Goal: Task Accomplishment & Management: Complete application form

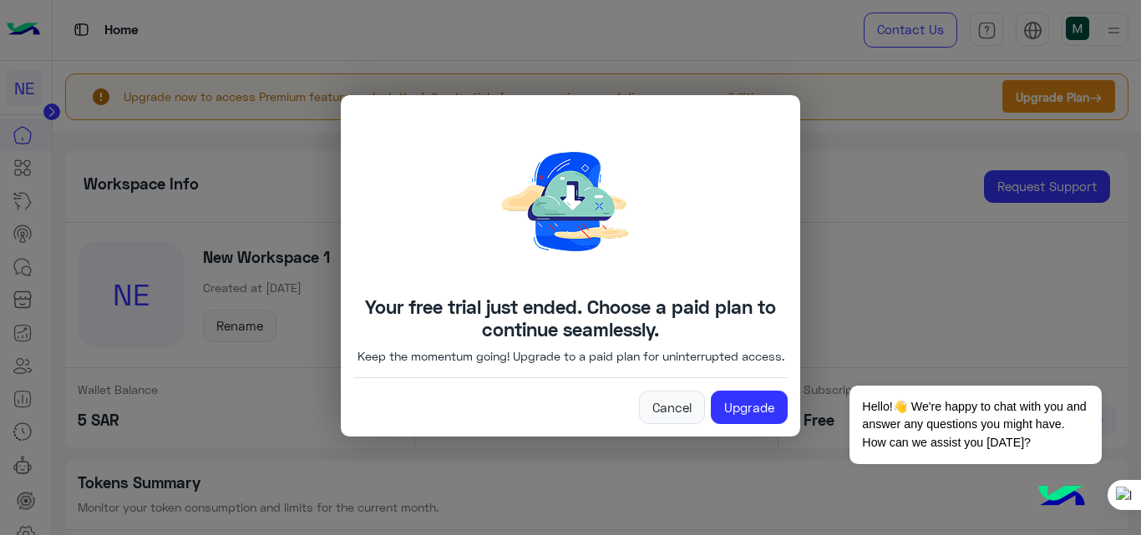
click at [568, 203] on img at bounding box center [570, 202] width 251 height 188
click at [668, 408] on link "Cancel" at bounding box center [672, 407] width 66 height 33
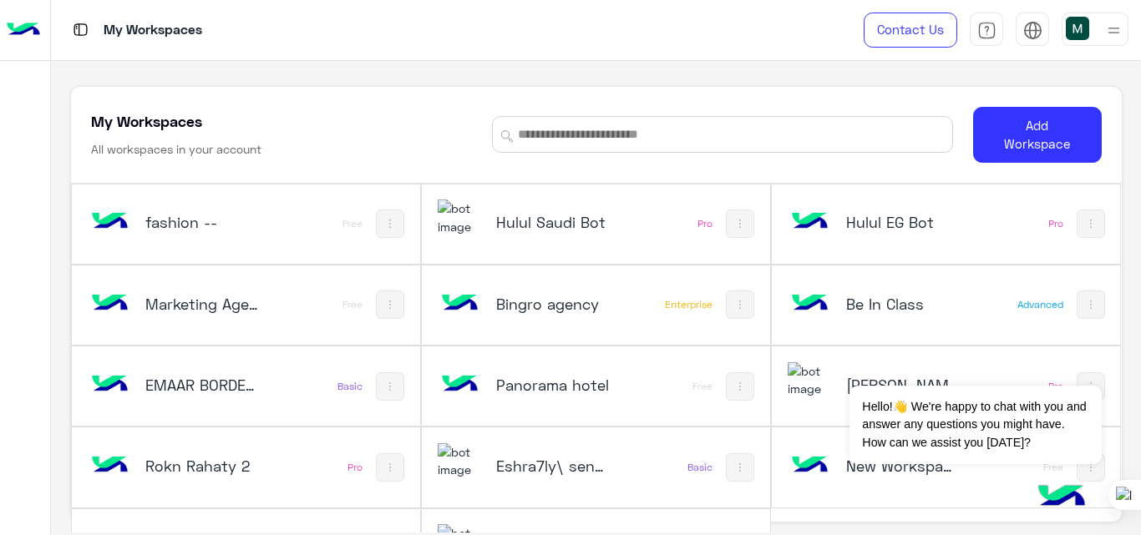
scroll to position [57, 0]
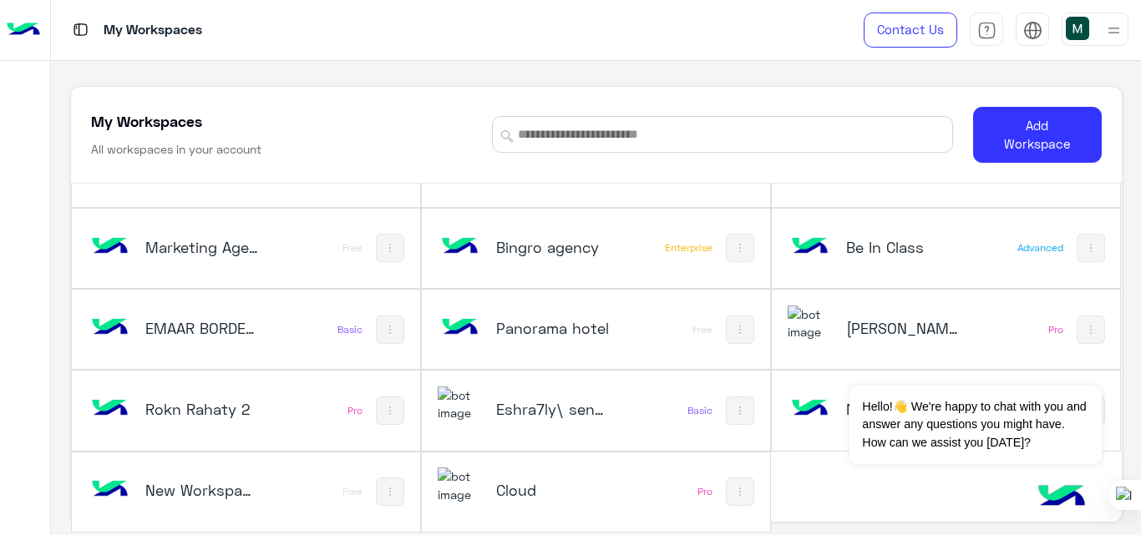
click at [190, 501] on div "New Workspace 1" at bounding box center [202, 491] width 114 height 23
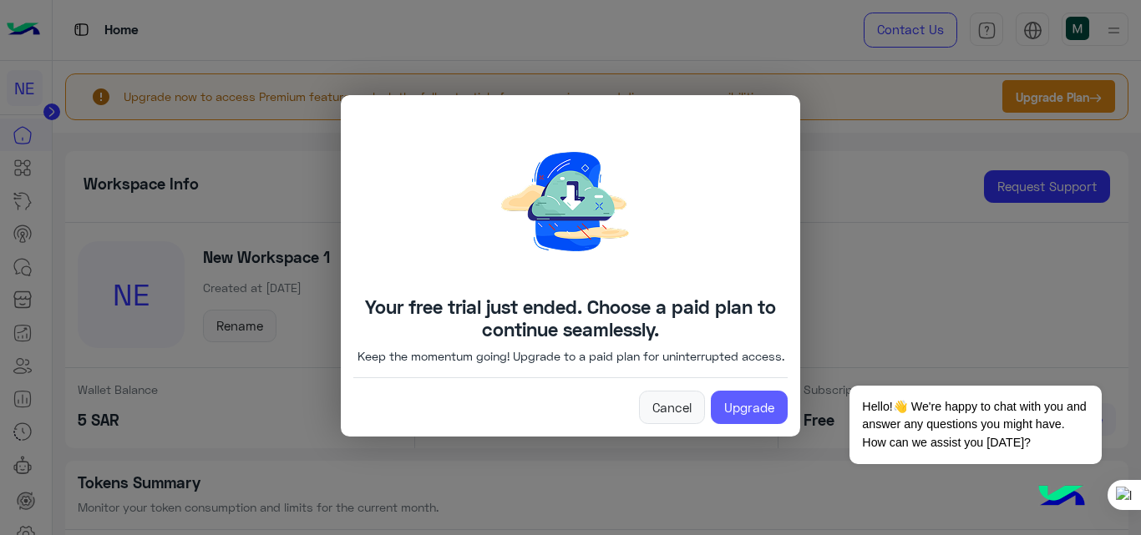
click at [743, 420] on link "Upgrade" at bounding box center [749, 407] width 77 height 33
click at [670, 418] on link "Cancel" at bounding box center [672, 407] width 66 height 33
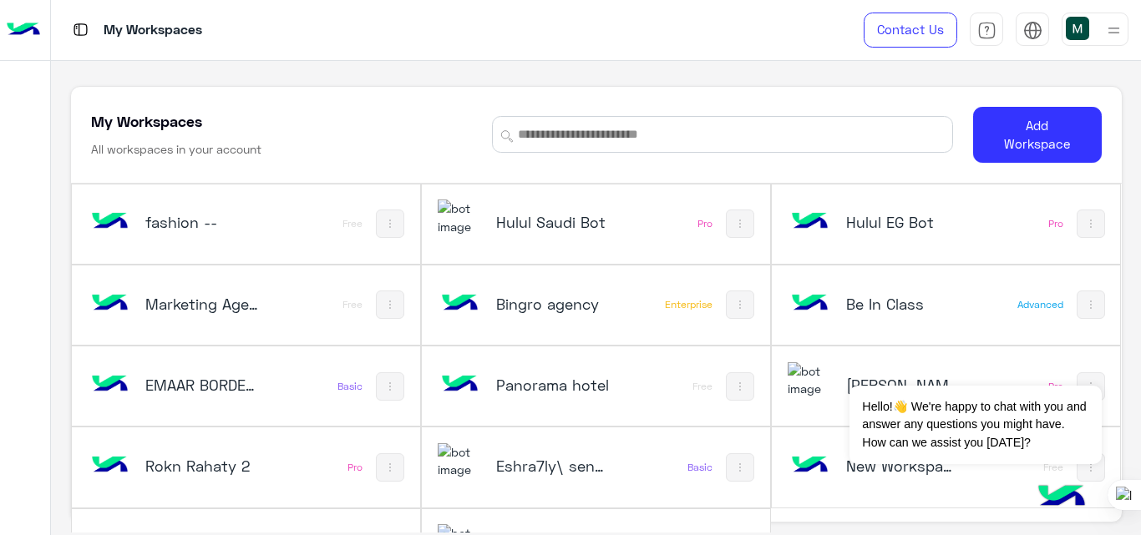
scroll to position [57, 0]
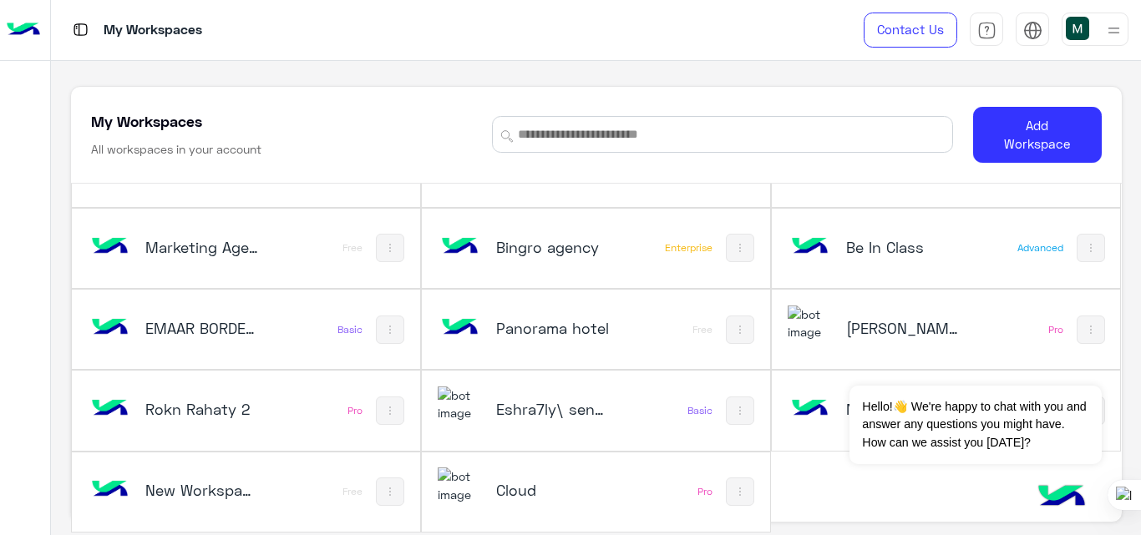
click at [276, 492] on div "New Workspace 1 Free" at bounding box center [246, 492] width 348 height 79
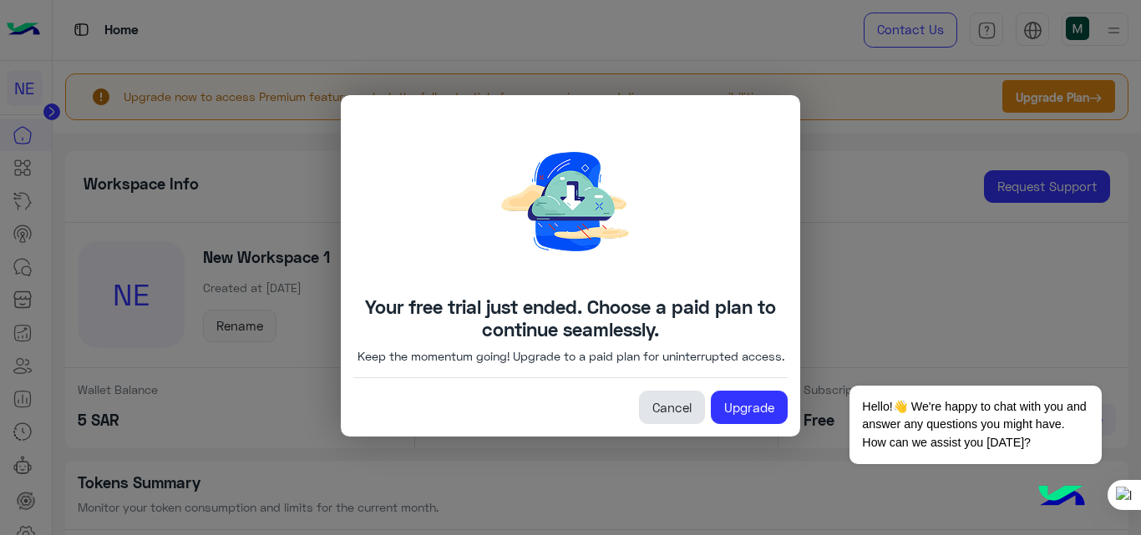
click at [684, 419] on link "Cancel" at bounding box center [672, 407] width 66 height 33
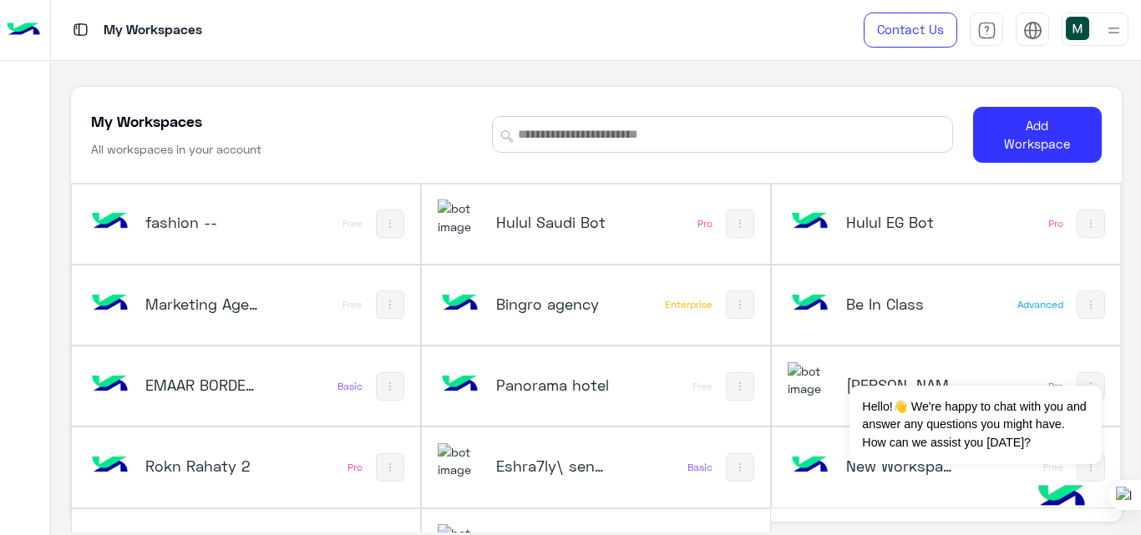
click at [1094, 33] on div at bounding box center [1095, 29] width 67 height 33
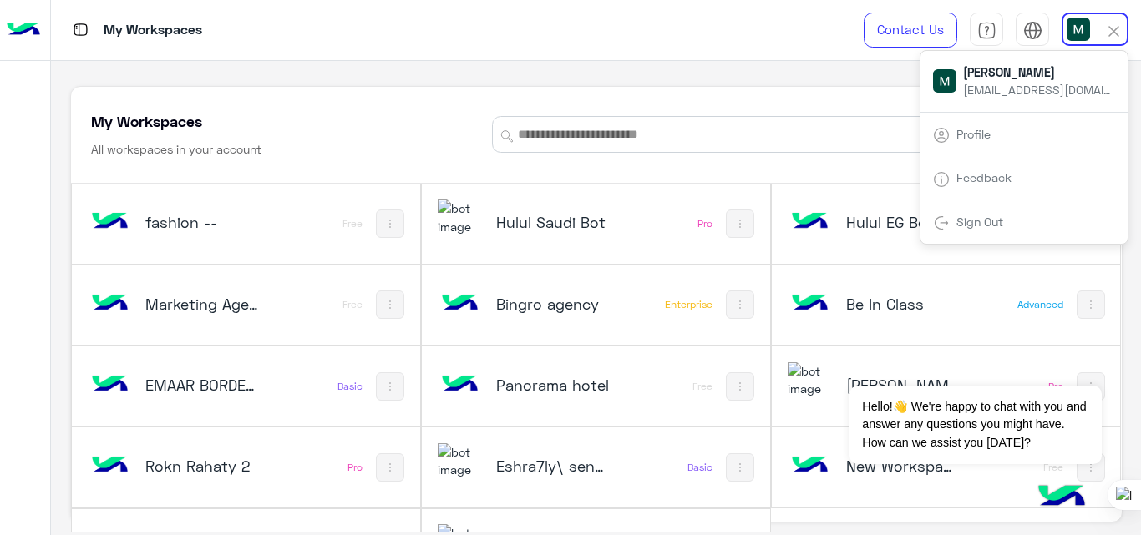
click at [1000, 226] on link "Sign Out" at bounding box center [979, 222] width 47 height 14
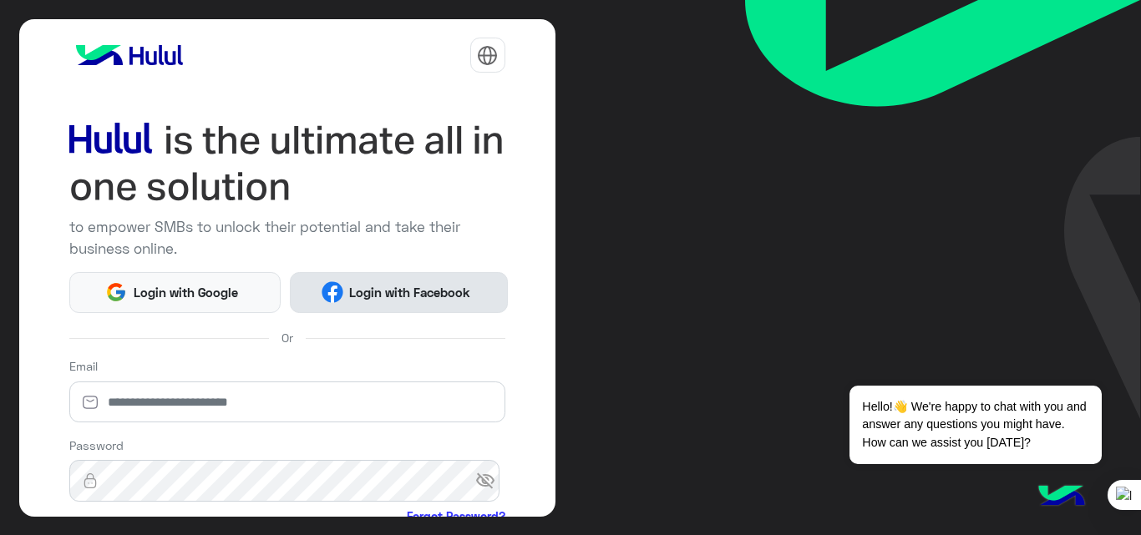
click at [419, 297] on span "Login with Facebook" at bounding box center [410, 292] width 134 height 19
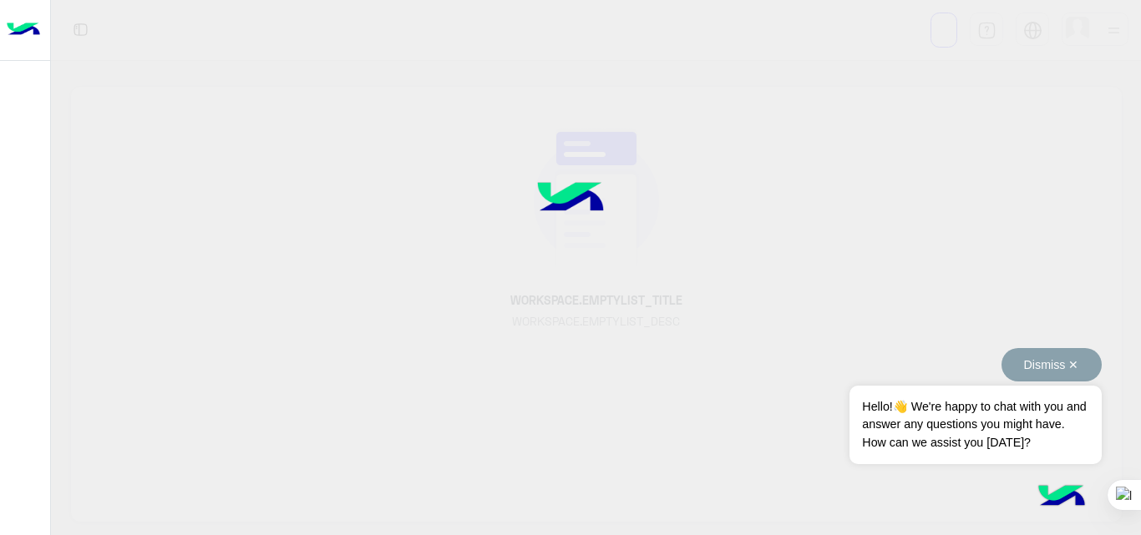
click at [1073, 363] on button "Dismiss ✕" at bounding box center [1052, 364] width 100 height 33
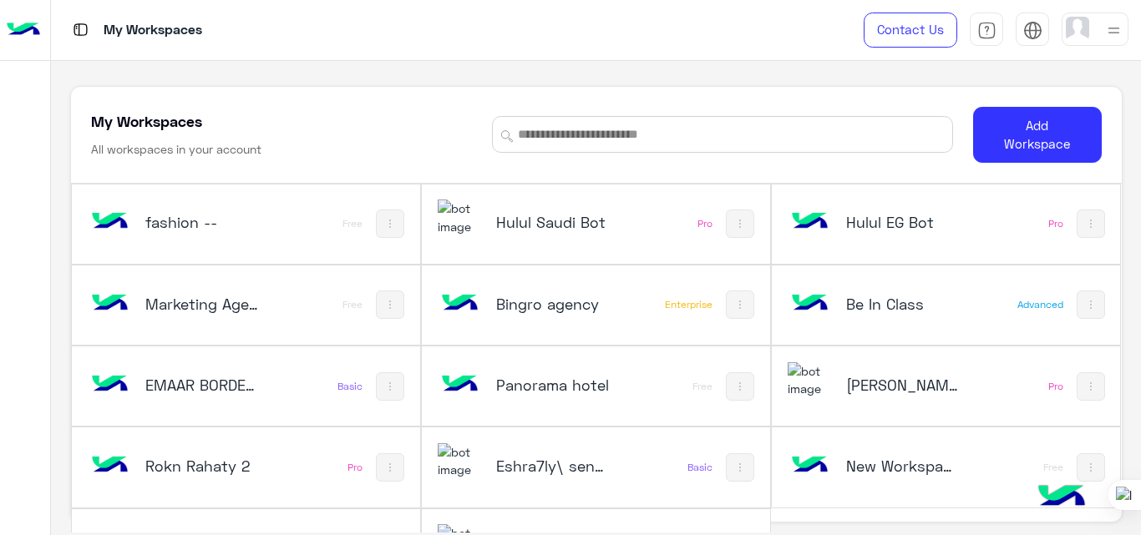
click at [1097, 37] on div at bounding box center [1095, 29] width 67 height 33
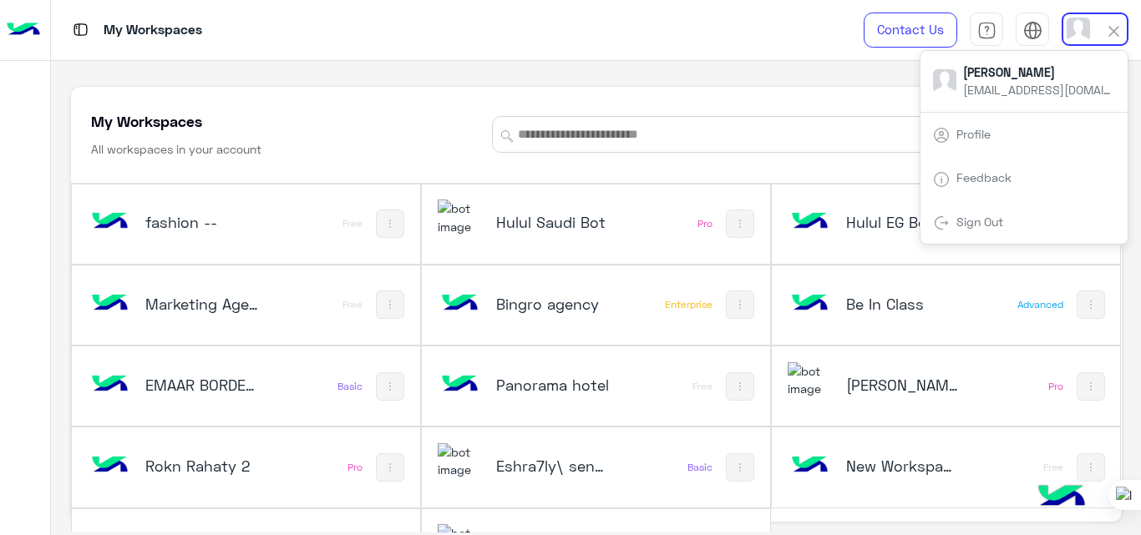
click at [1050, 205] on div "Sign Out" at bounding box center [1024, 222] width 207 height 44
click at [982, 221] on link "Sign Out" at bounding box center [979, 222] width 47 height 14
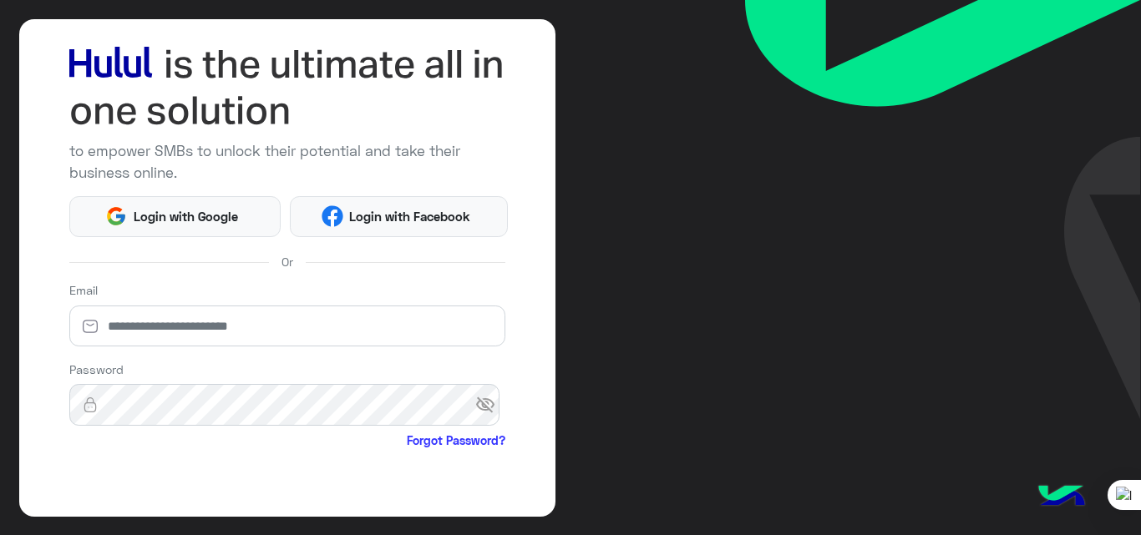
scroll to position [75, 0]
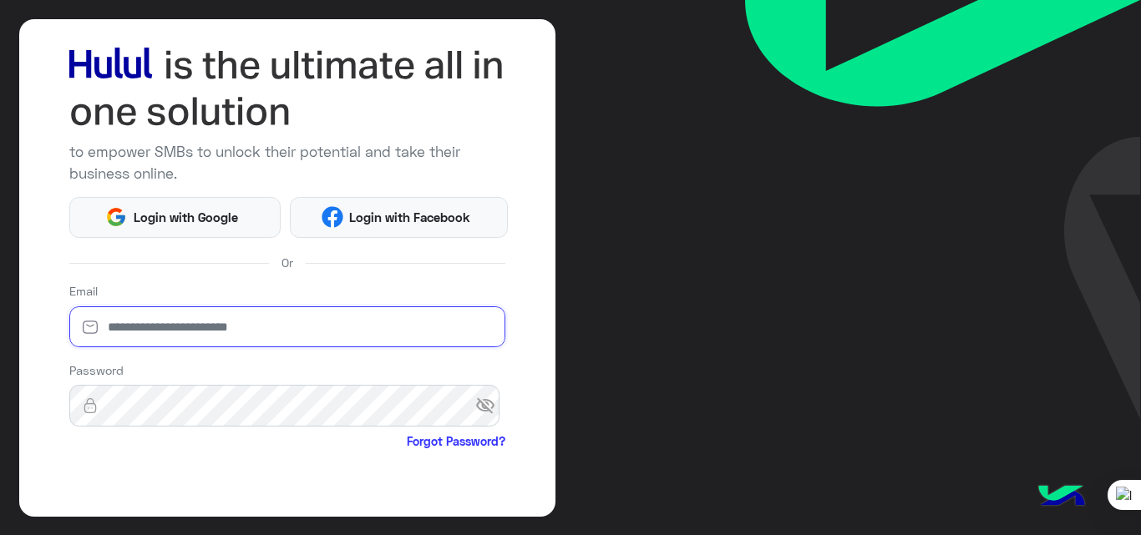
click at [220, 331] on input "email" at bounding box center [287, 328] width 436 height 42
type input "**********"
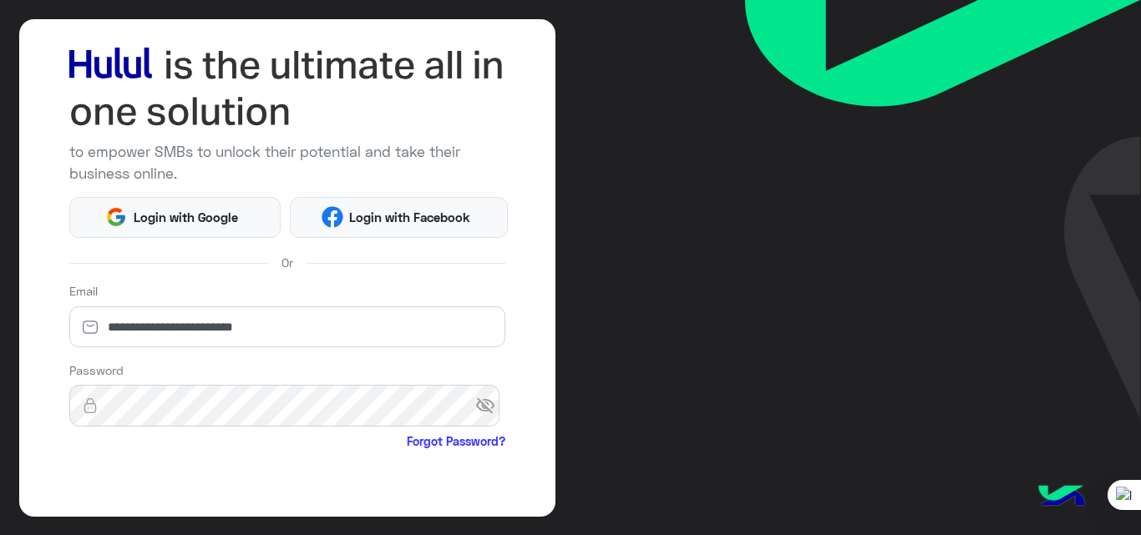
scroll to position [196, 0]
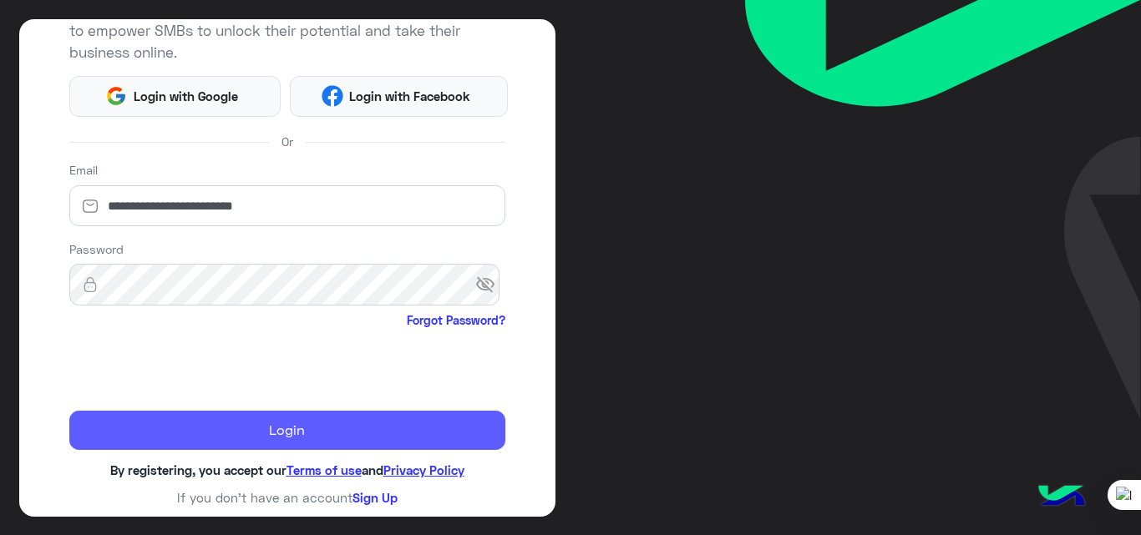
click at [212, 423] on button "Login" at bounding box center [287, 431] width 436 height 40
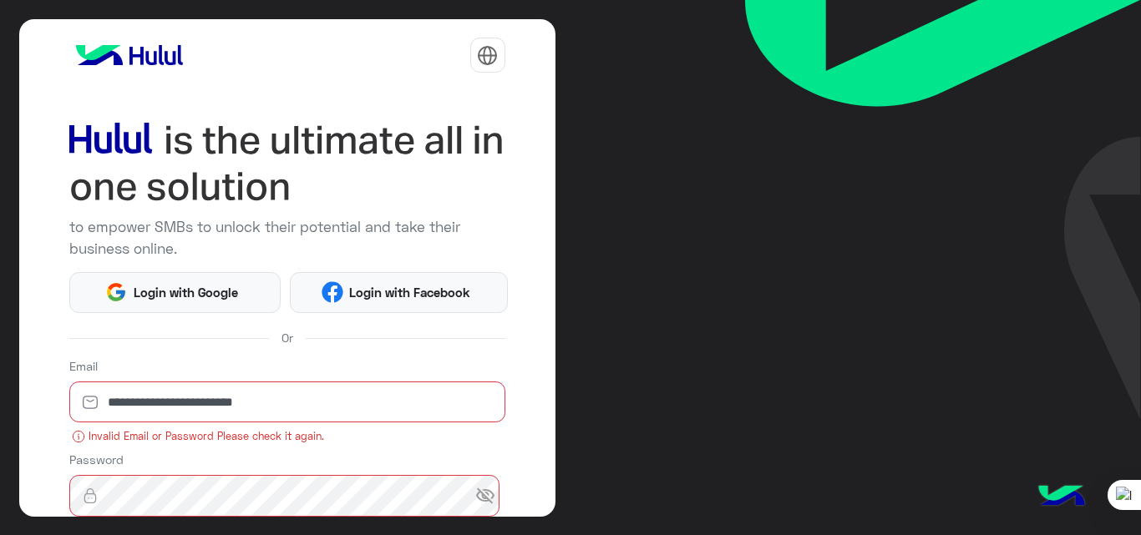
scroll to position [249, 0]
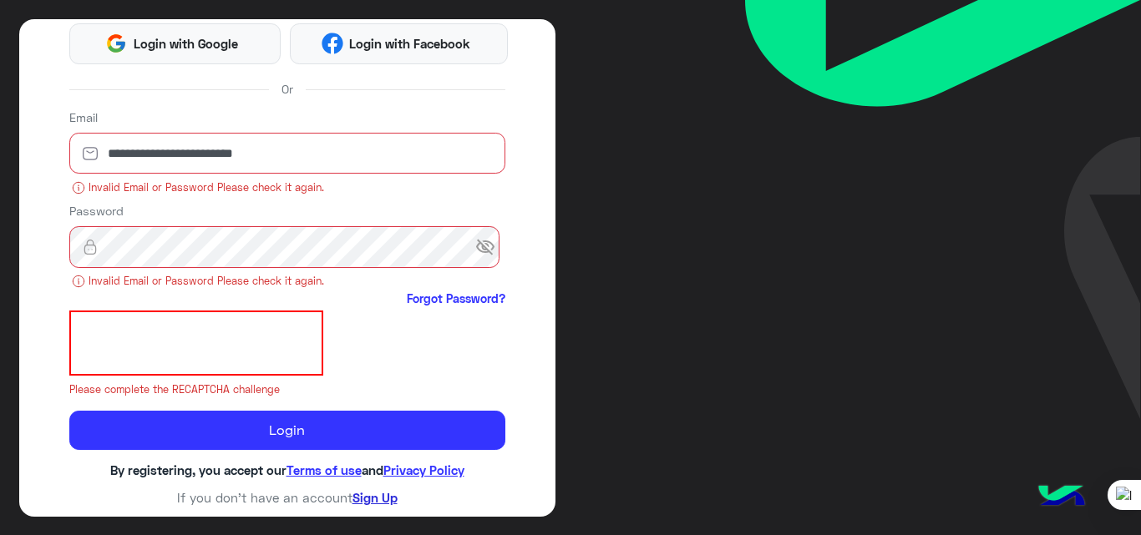
click at [379, 501] on link "Sign Up" at bounding box center [375, 497] width 45 height 15
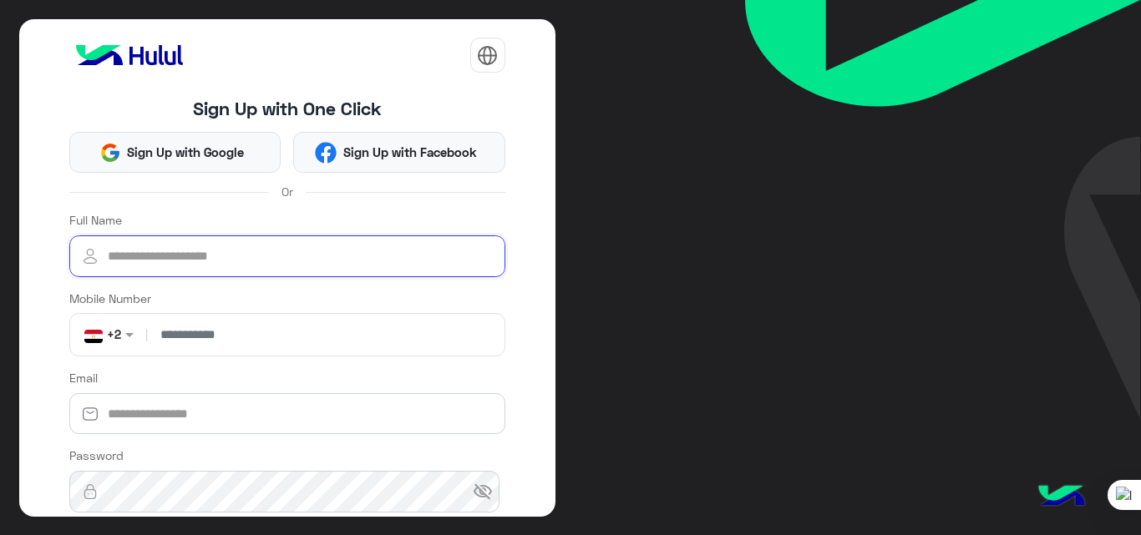
click at [256, 260] on input "Full Name" at bounding box center [287, 257] width 436 height 42
type input "**********"
click at [268, 340] on input "number" at bounding box center [324, 335] width 347 height 42
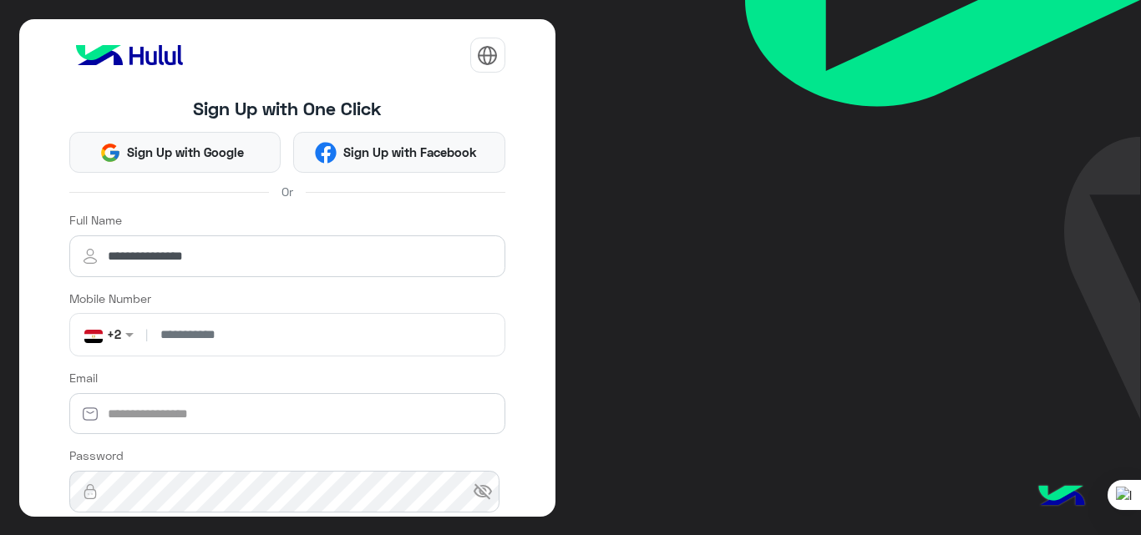
click at [251, 326] on input "number" at bounding box center [324, 335] width 347 height 42
click at [251, 339] on input "number" at bounding box center [324, 335] width 347 height 42
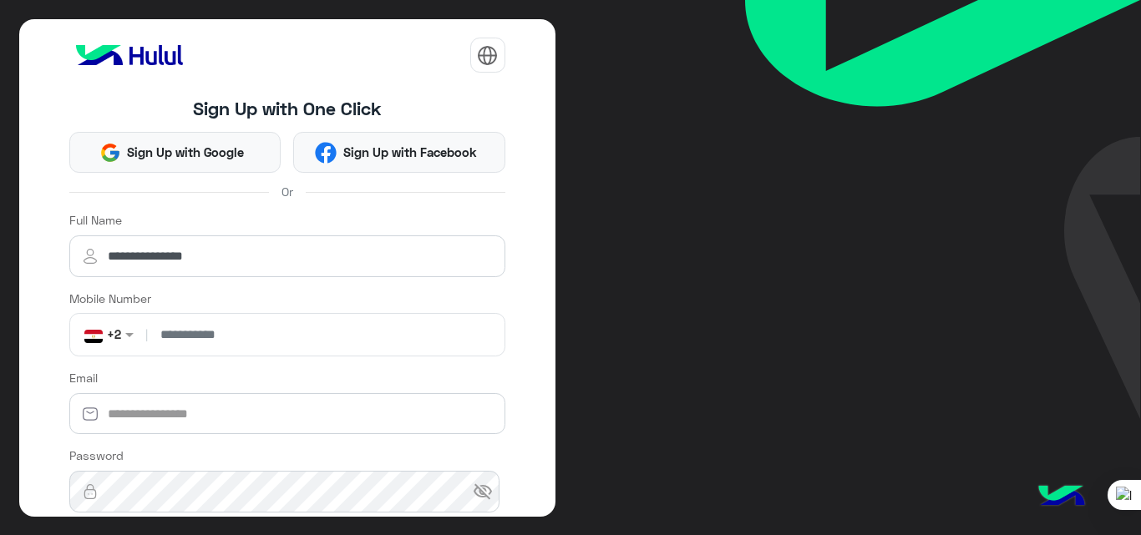
drag, startPoint x: 165, startPoint y: 333, endPoint x: 271, endPoint y: 334, distance: 106.9
click at [271, 334] on input "number" at bounding box center [324, 335] width 347 height 42
drag, startPoint x: 271, startPoint y: 334, endPoint x: 269, endPoint y: 398, distance: 63.5
click at [269, 398] on form "**********" at bounding box center [287, 427] width 436 height 433
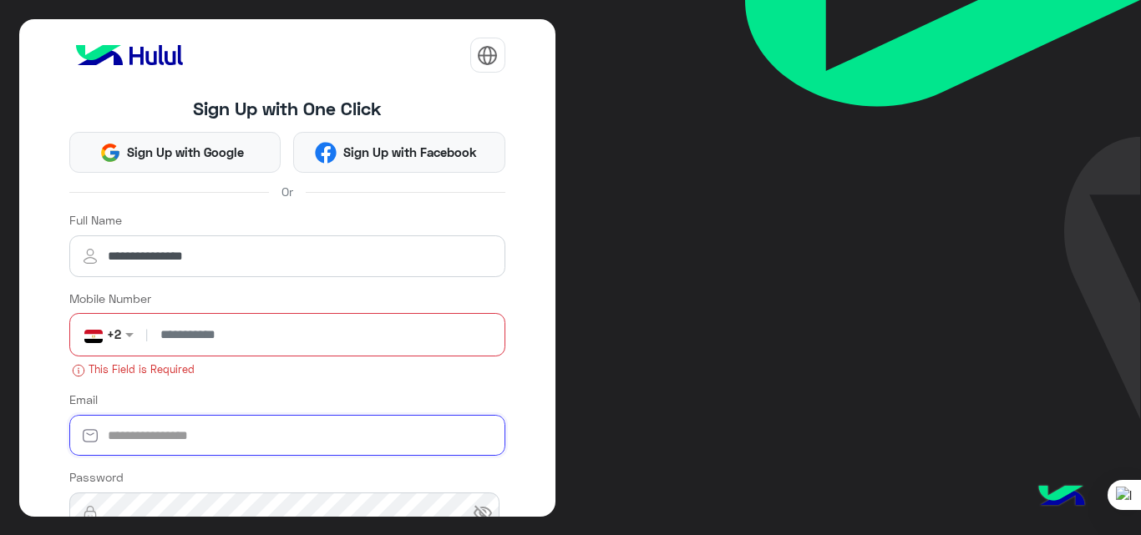
click at [203, 422] on input "Email" at bounding box center [287, 436] width 436 height 42
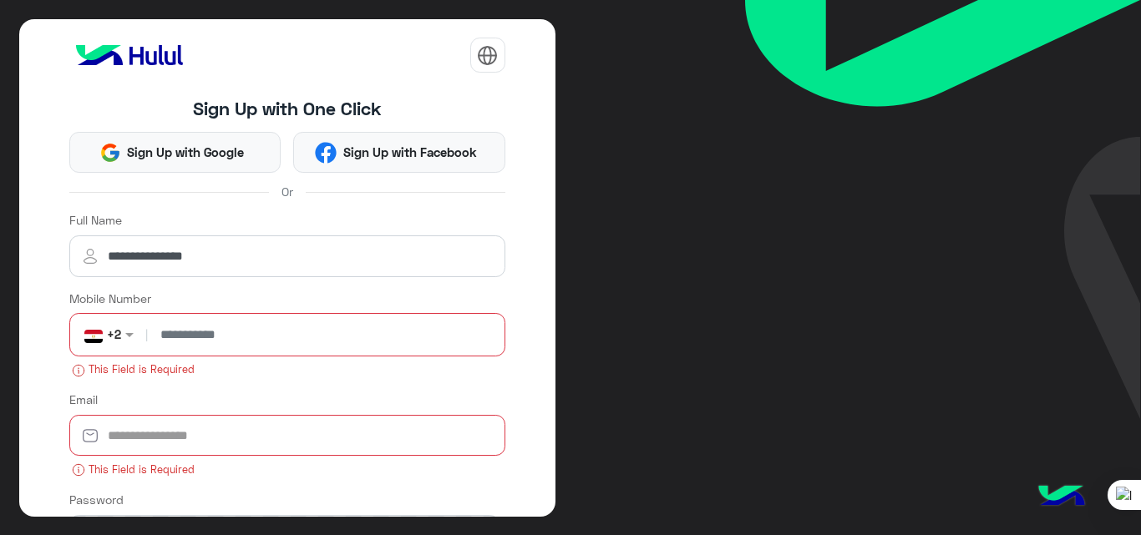
click at [251, 347] on input "number" at bounding box center [324, 335] width 347 height 42
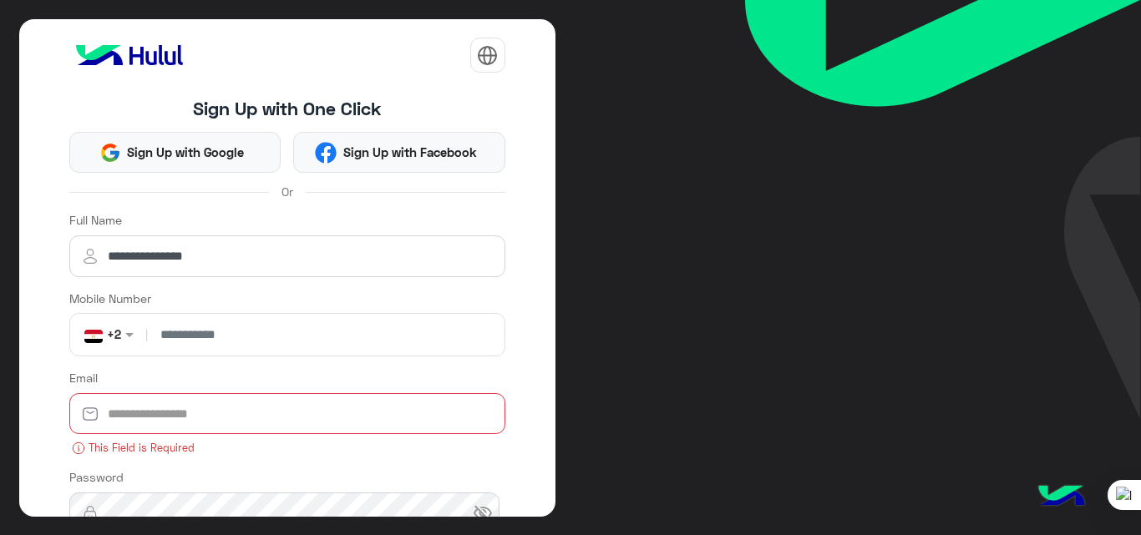
type input "**********"
click at [222, 409] on input "Email" at bounding box center [287, 414] width 436 height 42
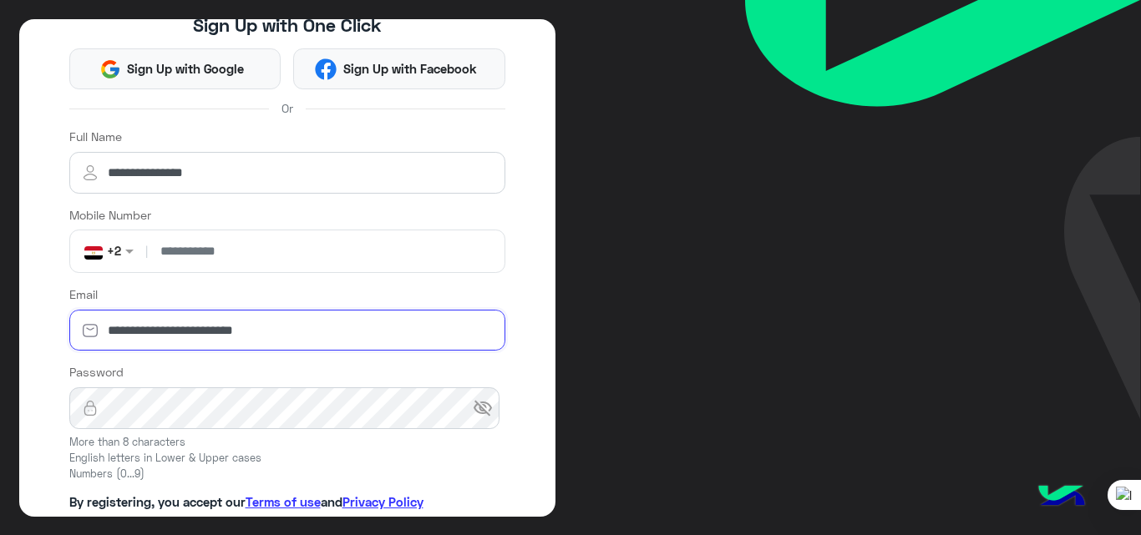
scroll to position [84, 0]
type input "**********"
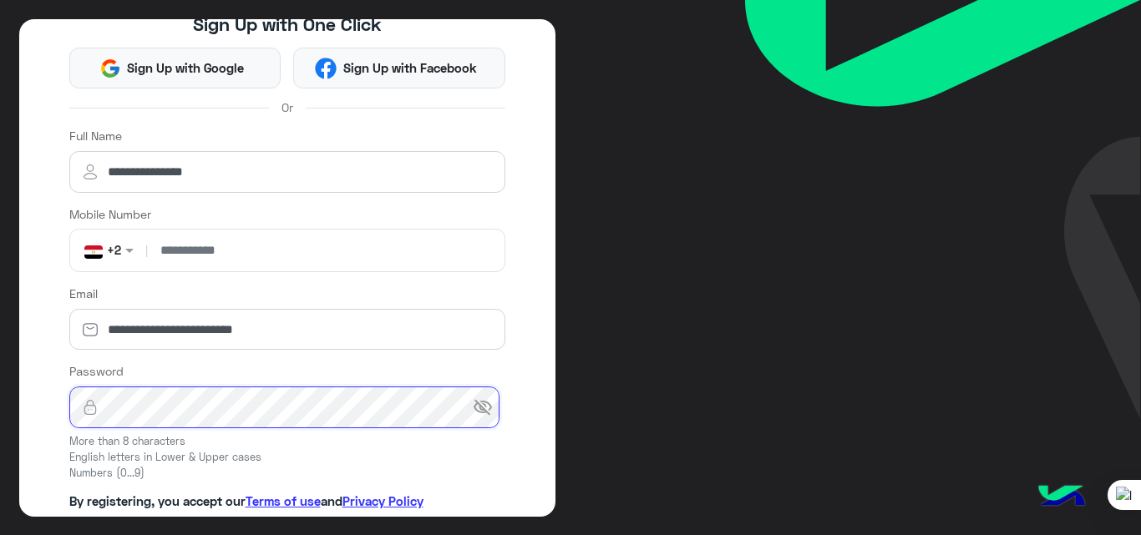
click at [69, 521] on button "Next" at bounding box center [287, 540] width 436 height 38
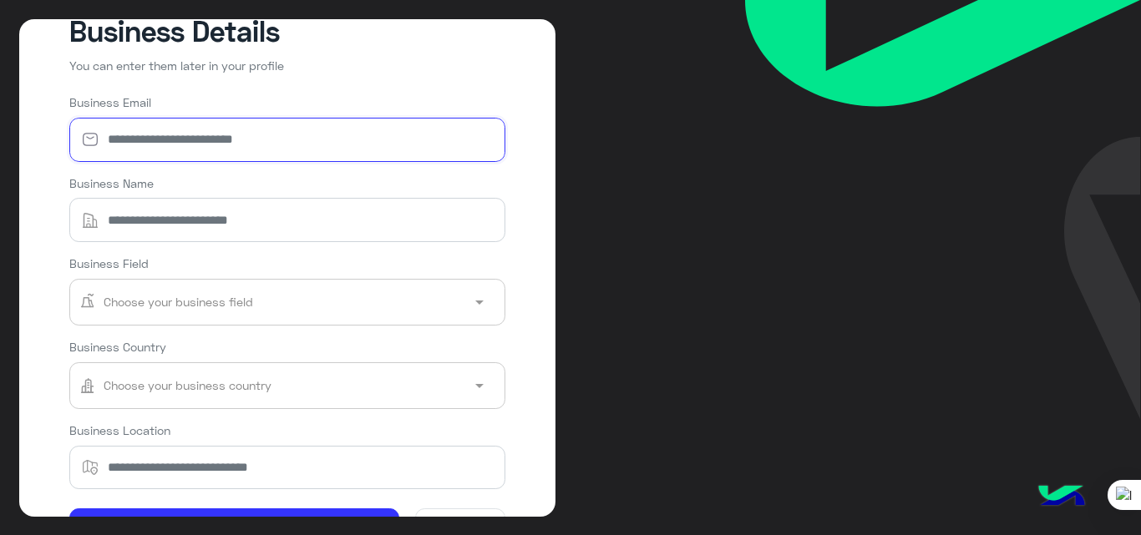
click at [256, 141] on input "Business Email" at bounding box center [287, 140] width 436 height 44
type input "**********"
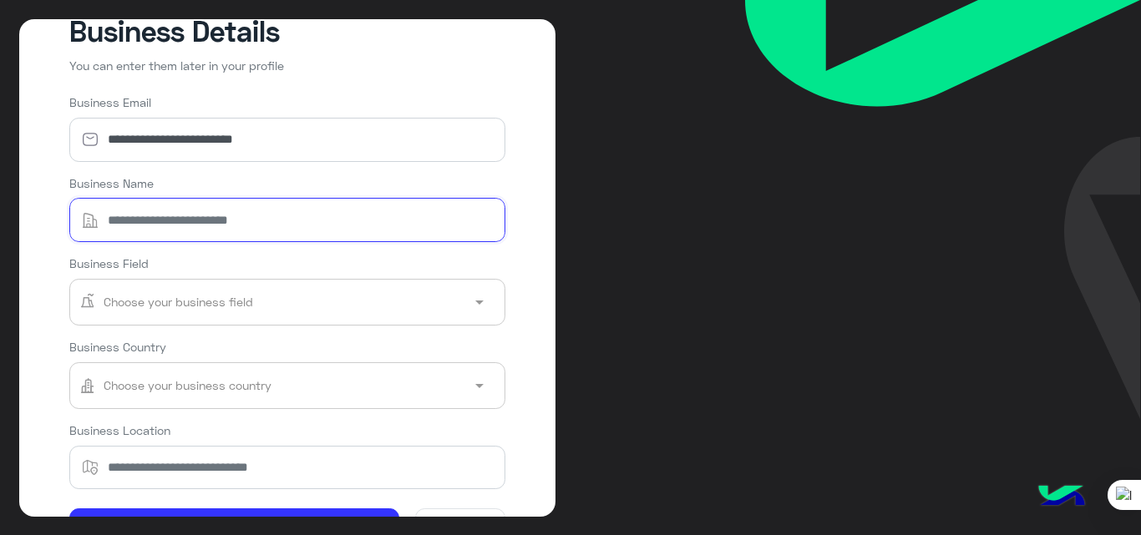
click at [185, 222] on input "Business Name" at bounding box center [287, 220] width 436 height 44
type input "**********"
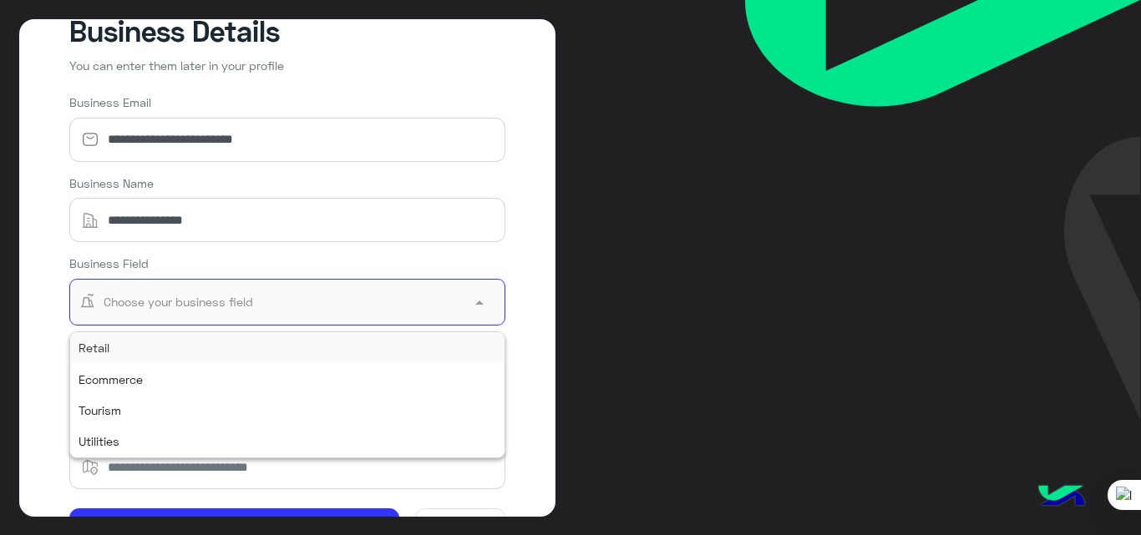
click at [162, 309] on input "text" at bounding box center [262, 303] width 366 height 38
click at [185, 359] on div "Retail" at bounding box center [287, 347] width 434 height 31
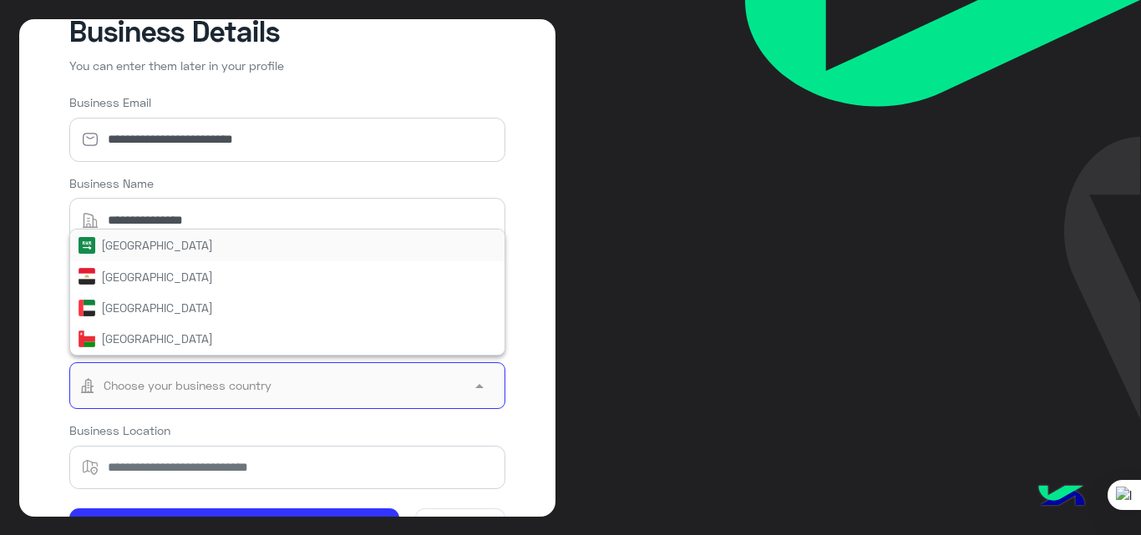
click at [186, 388] on input "text" at bounding box center [262, 387] width 366 height 38
click at [167, 266] on div "Egypt" at bounding box center [287, 276] width 434 height 31
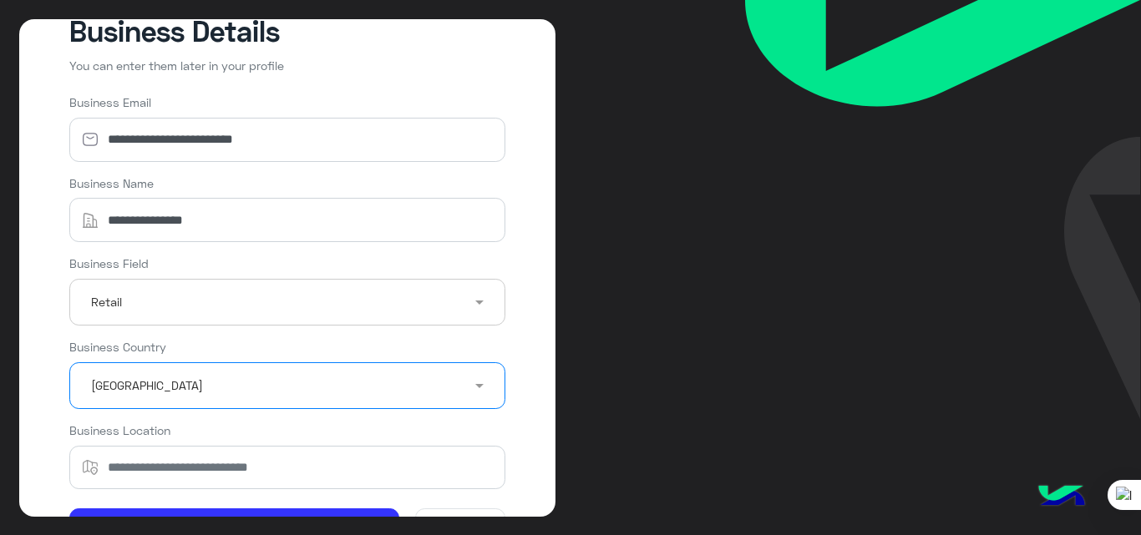
scroll to position [160, 0]
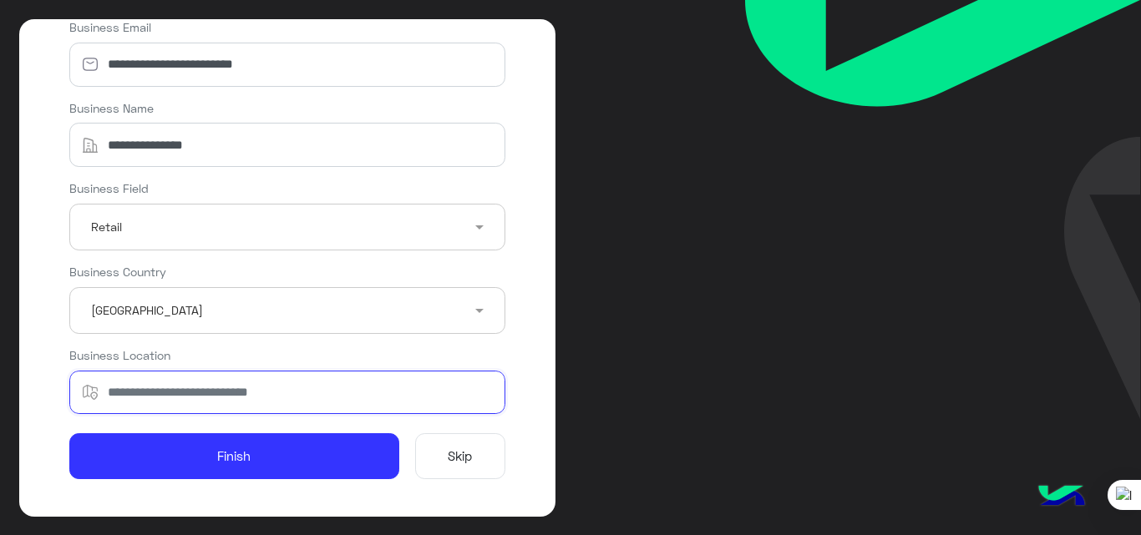
click at [159, 387] on input "Business Location" at bounding box center [287, 393] width 436 height 44
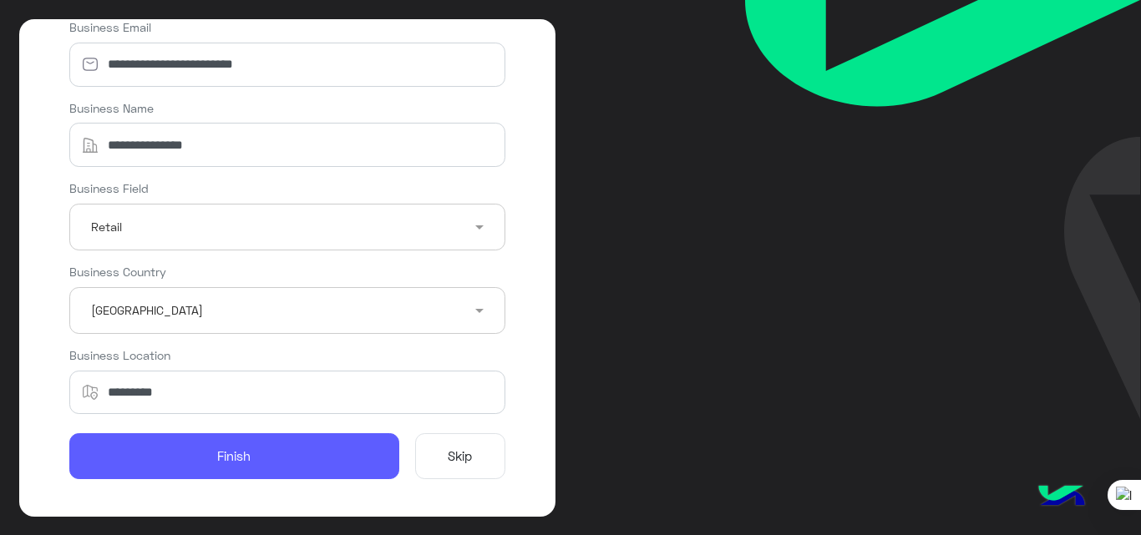
click at [228, 462] on button "Finish" at bounding box center [234, 457] width 330 height 47
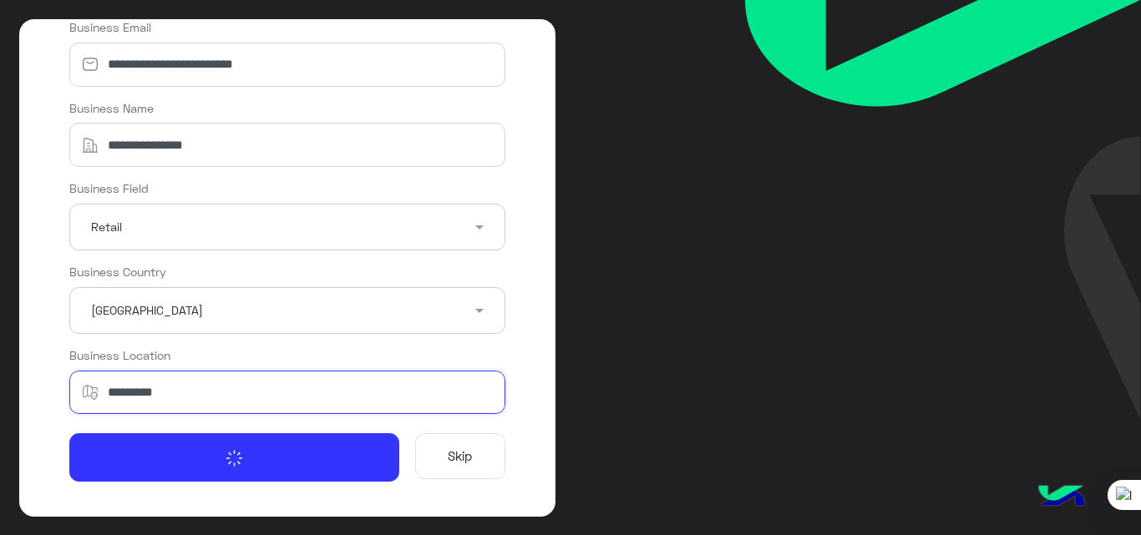
click at [205, 400] on input "*********" at bounding box center [287, 393] width 436 height 44
type input "******"
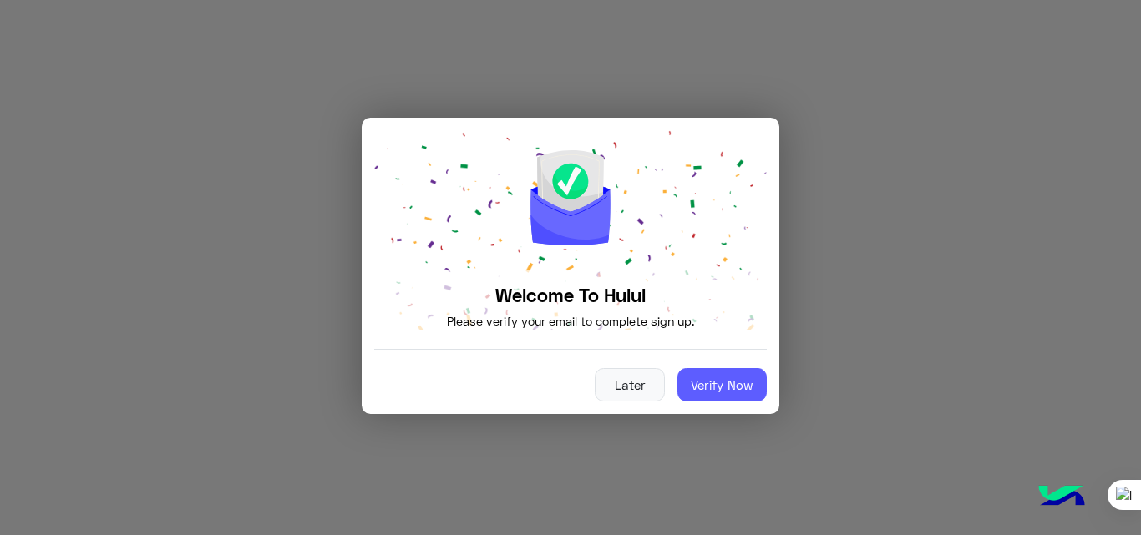
click at [700, 345] on div "Welcome To Hulul Please verify your email to complete sign up. Later Verify Now" at bounding box center [570, 265] width 393 height 271
click at [713, 390] on button "Verify Now" at bounding box center [721, 384] width 89 height 33
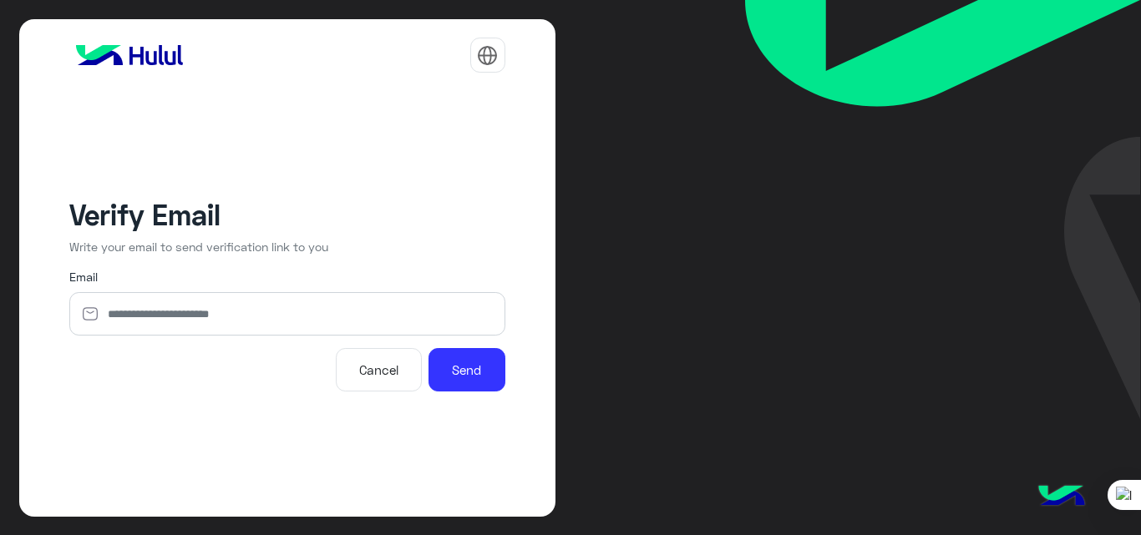
type input "**********"
click at [455, 376] on button "Send" at bounding box center [467, 369] width 77 height 43
